Goal: Communication & Community: Answer question/provide support

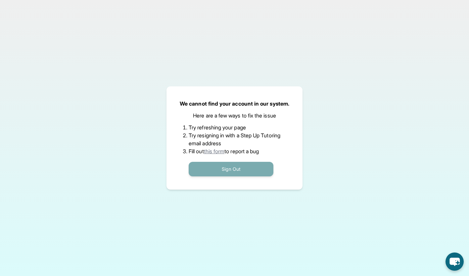
click at [264, 169] on button "Sign Out" at bounding box center [231, 169] width 85 height 15
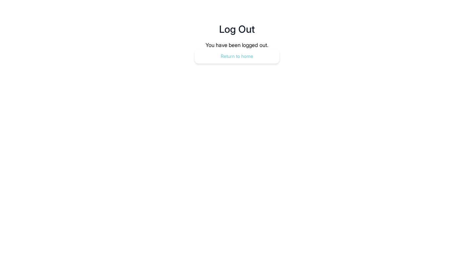
click at [257, 59] on button "Return to home" at bounding box center [237, 56] width 85 height 15
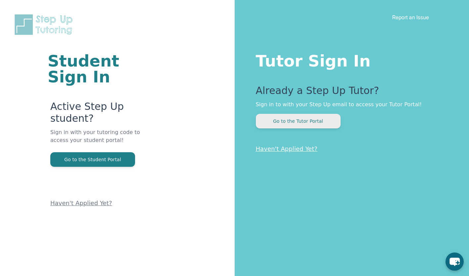
click at [283, 119] on button "Go to the Tutor Portal" at bounding box center [298, 121] width 85 height 15
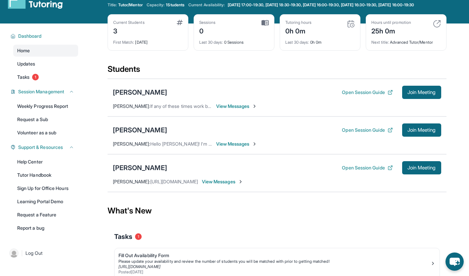
scroll to position [19, 0]
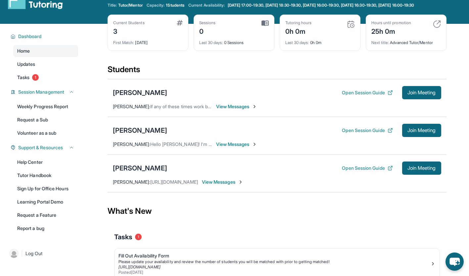
click at [224, 148] on span "View Messages" at bounding box center [236, 144] width 41 height 7
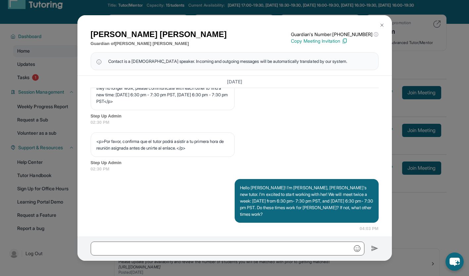
scroll to position [406, 0]
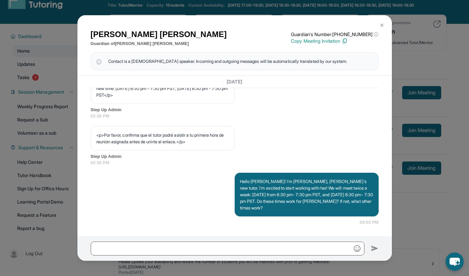
click at [383, 25] on img at bounding box center [381, 25] width 5 height 5
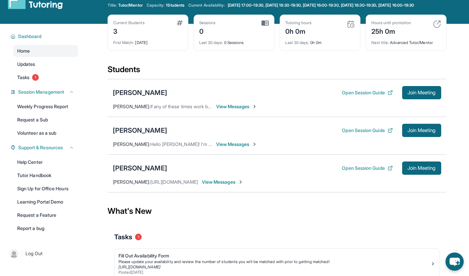
click at [226, 110] on span "View Messages" at bounding box center [236, 106] width 41 height 7
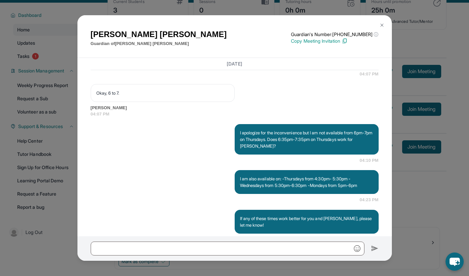
scroll to position [607, 0]
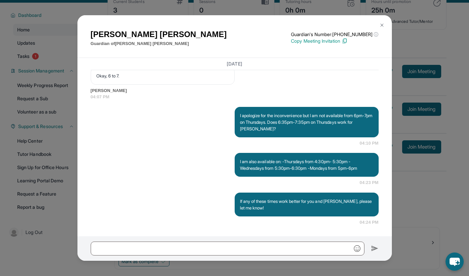
click at [383, 23] on img at bounding box center [381, 25] width 5 height 5
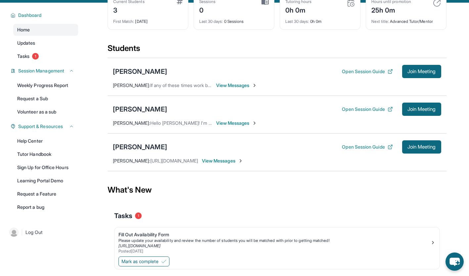
scroll to position [64, 0]
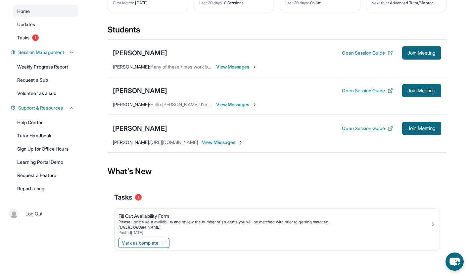
click at [163, 54] on div "[PERSON_NAME]" at bounding box center [140, 52] width 54 height 9
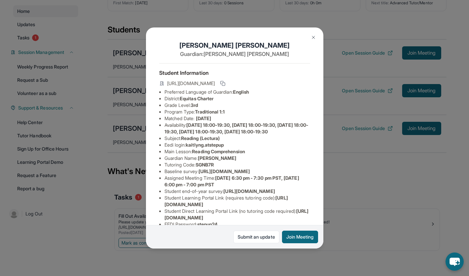
click at [316, 37] on img at bounding box center [313, 37] width 5 height 5
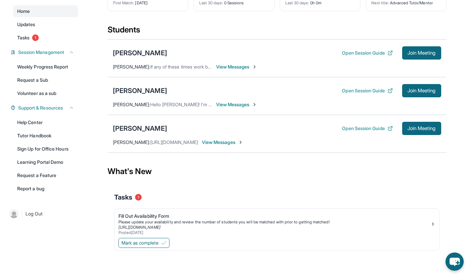
click at [253, 64] on span "View Messages" at bounding box center [236, 67] width 41 height 7
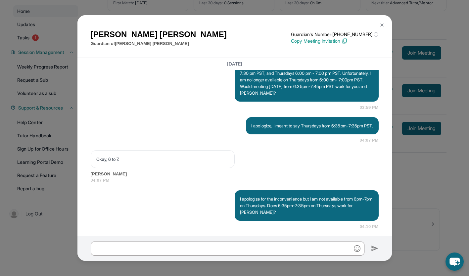
scroll to position [607, 0]
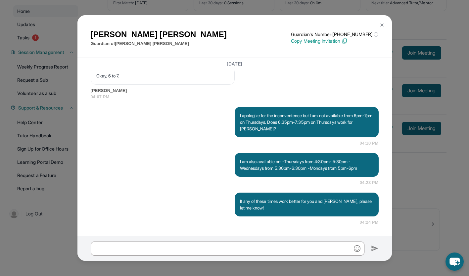
click at [381, 26] on img at bounding box center [381, 25] width 5 height 5
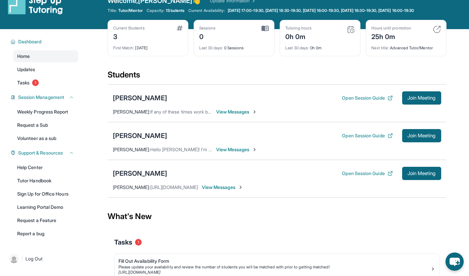
scroll to position [0, 0]
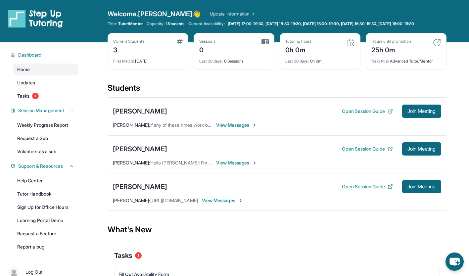
click at [210, 14] on link "Update Information" at bounding box center [233, 14] width 46 height 7
click at [222, 13] on link "Update Information" at bounding box center [233, 14] width 46 height 7
click at [157, 191] on div "[PERSON_NAME]" at bounding box center [140, 186] width 54 height 9
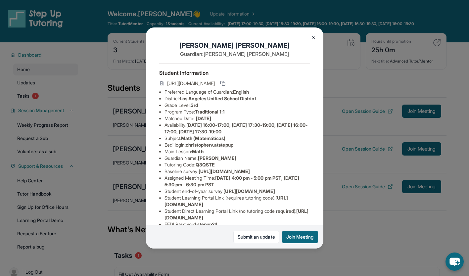
click at [314, 37] on img at bounding box center [313, 37] width 5 height 5
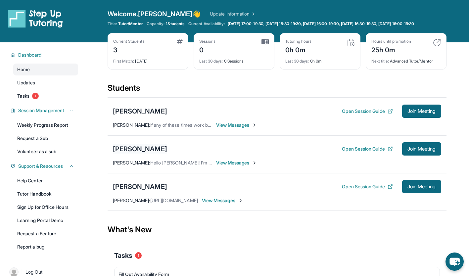
click at [162, 154] on div "[PERSON_NAME]" at bounding box center [140, 148] width 54 height 9
